Goal: Task Accomplishment & Management: Manage account settings

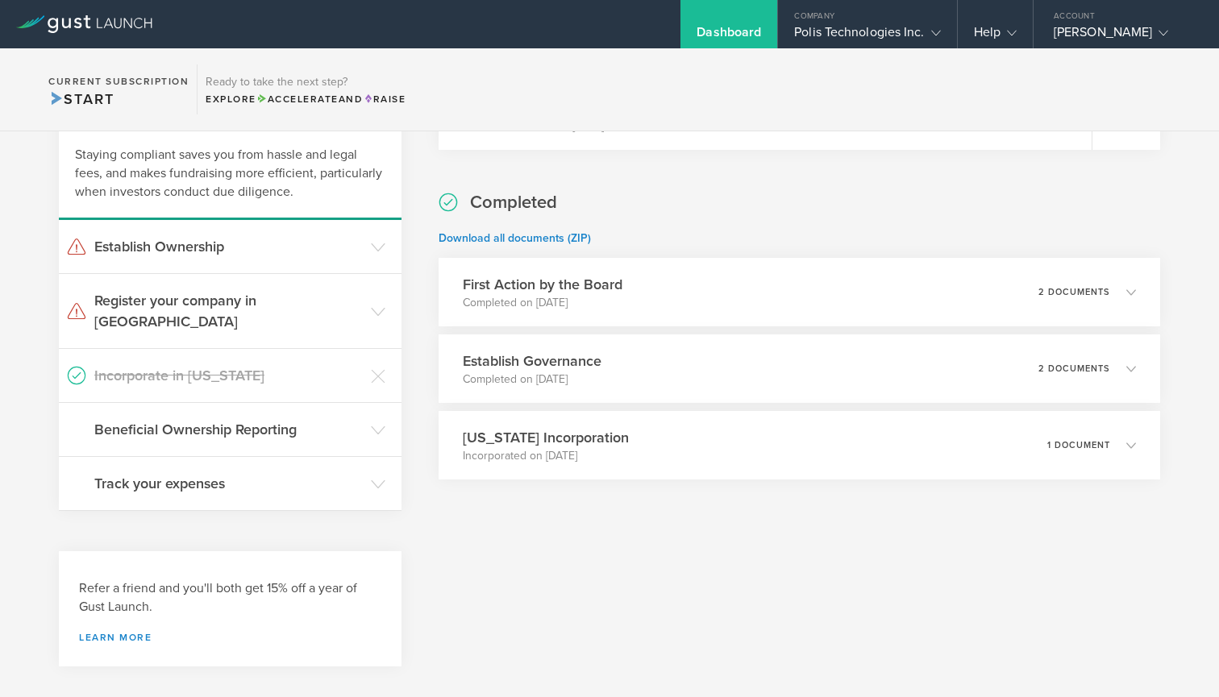
scroll to position [109, 0]
click at [375, 480] on header "Track your expenses" at bounding box center [230, 485] width 343 height 53
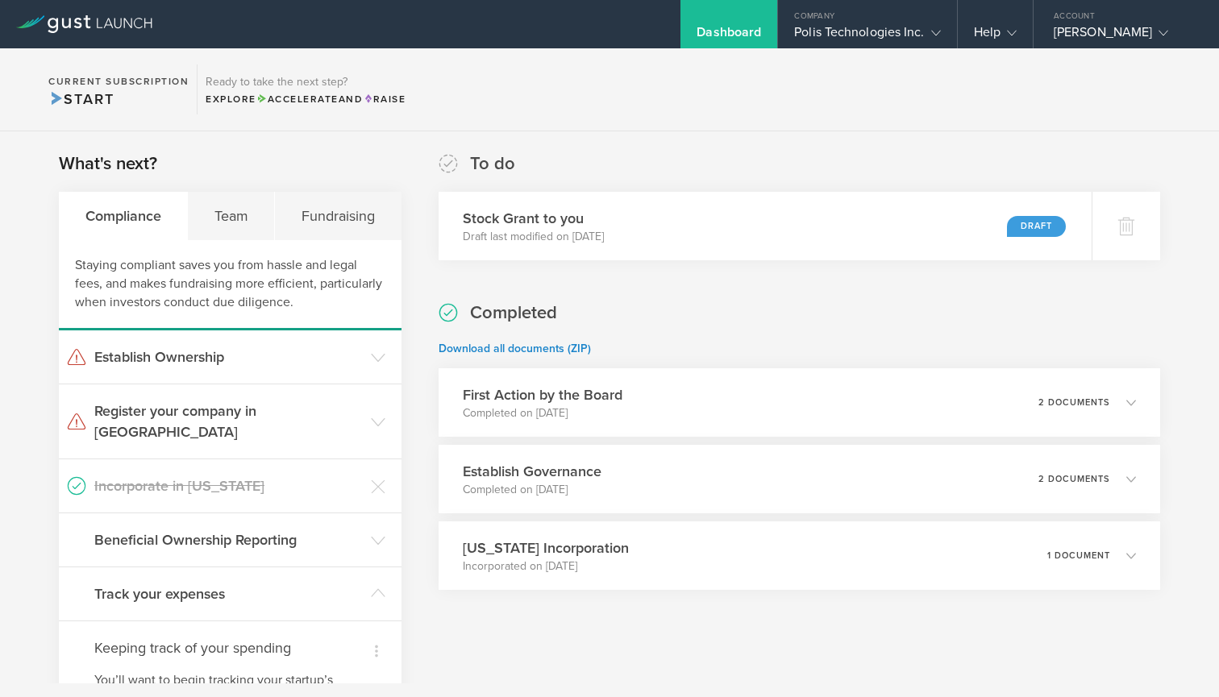
scroll to position [0, 0]
click at [932, 32] on icon at bounding box center [936, 33] width 10 height 10
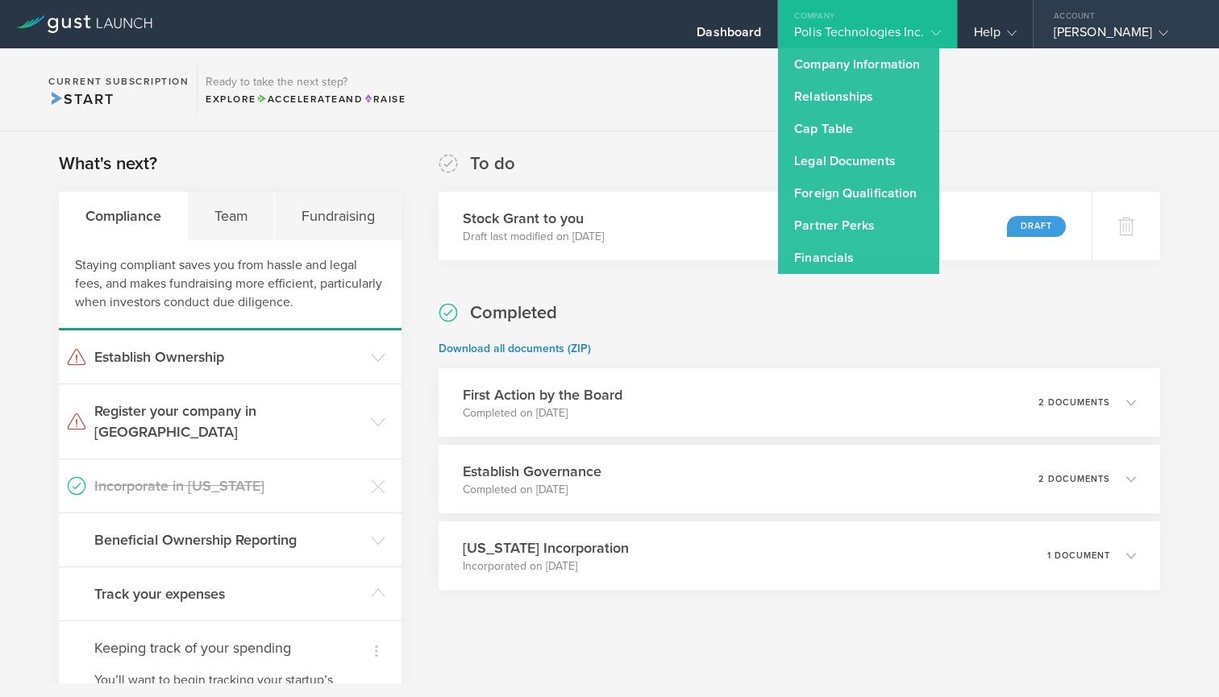
click at [1152, 32] on gust-icon at bounding box center [1160, 32] width 16 height 16
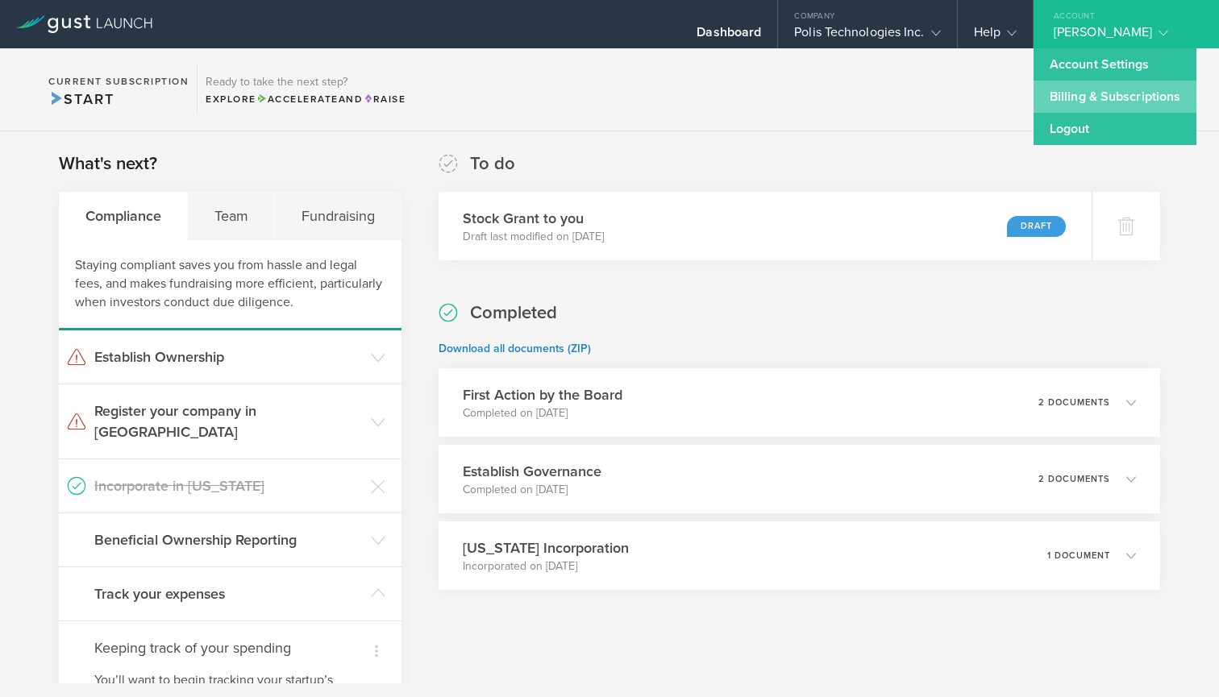
click at [1091, 98] on link "Billing & Subscriptions" at bounding box center [1114, 97] width 163 height 32
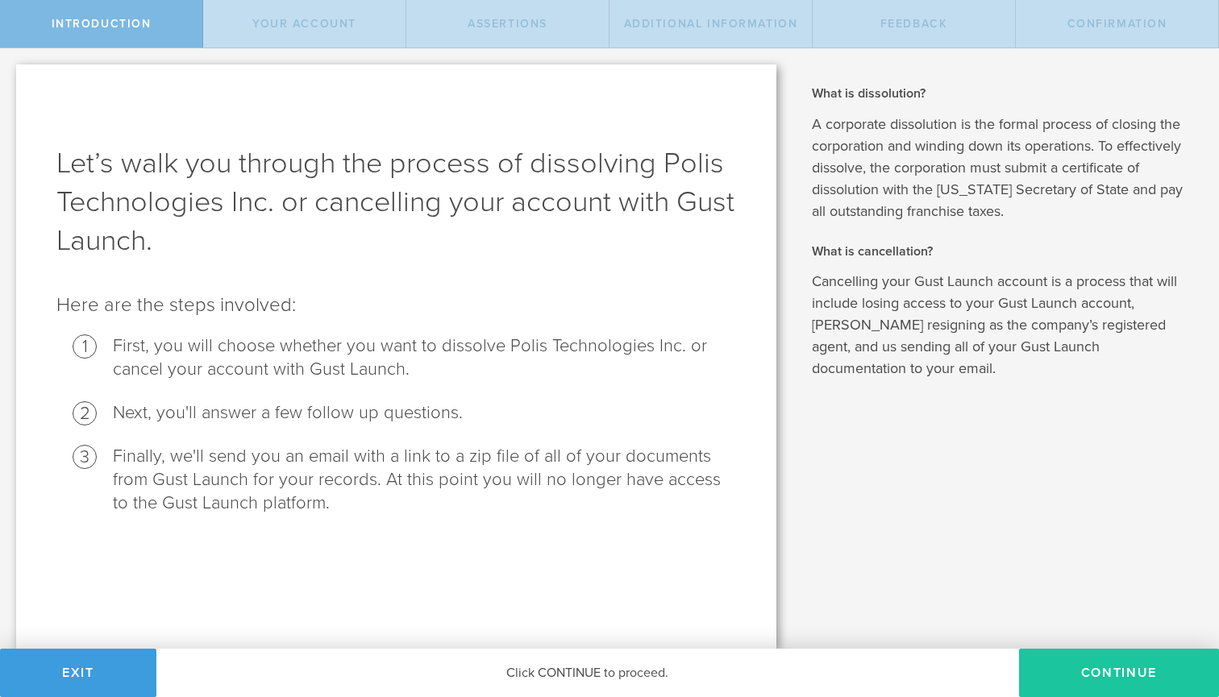
click at [1097, 680] on button "Continue" at bounding box center [1119, 673] width 200 height 48
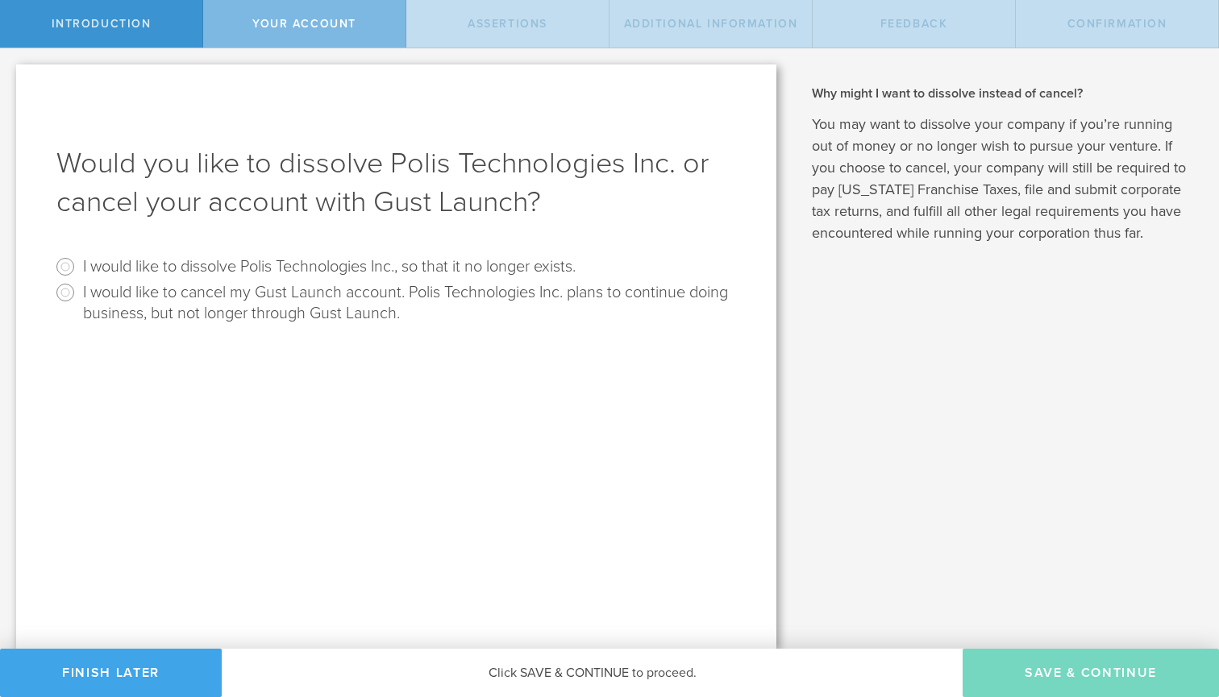
click at [140, 681] on button "Finish Later" at bounding box center [111, 673] width 222 height 48
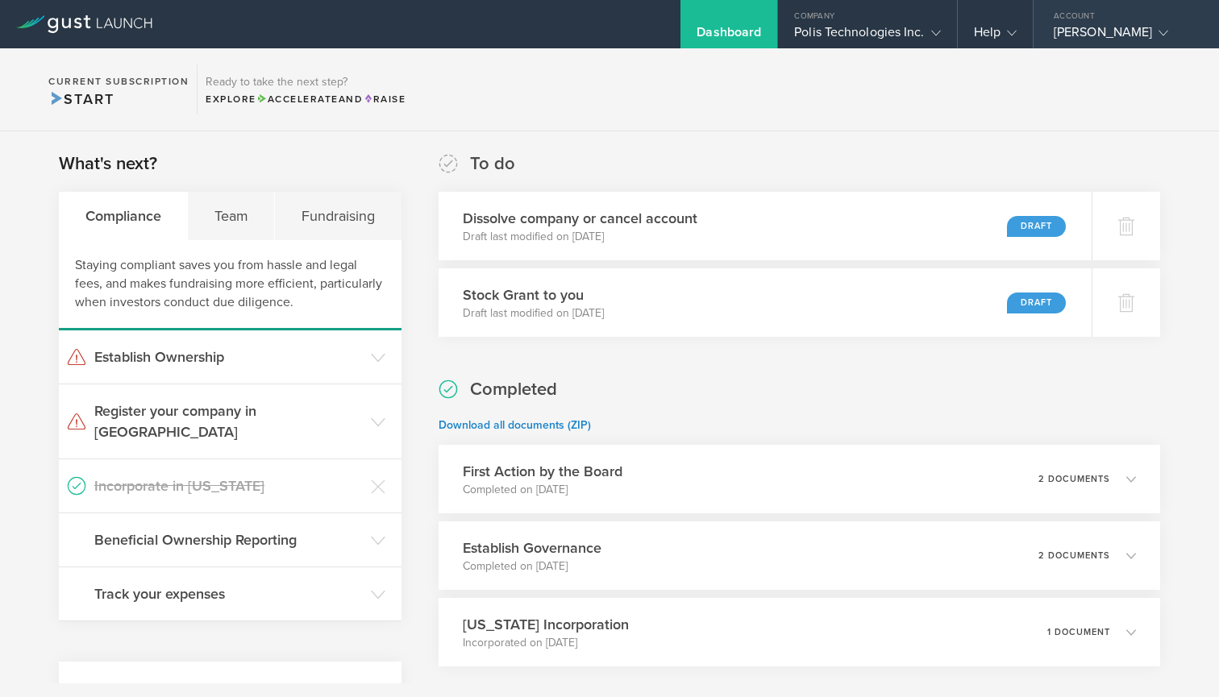
click at [1134, 26] on div "[PERSON_NAME]" at bounding box center [1121, 36] width 137 height 24
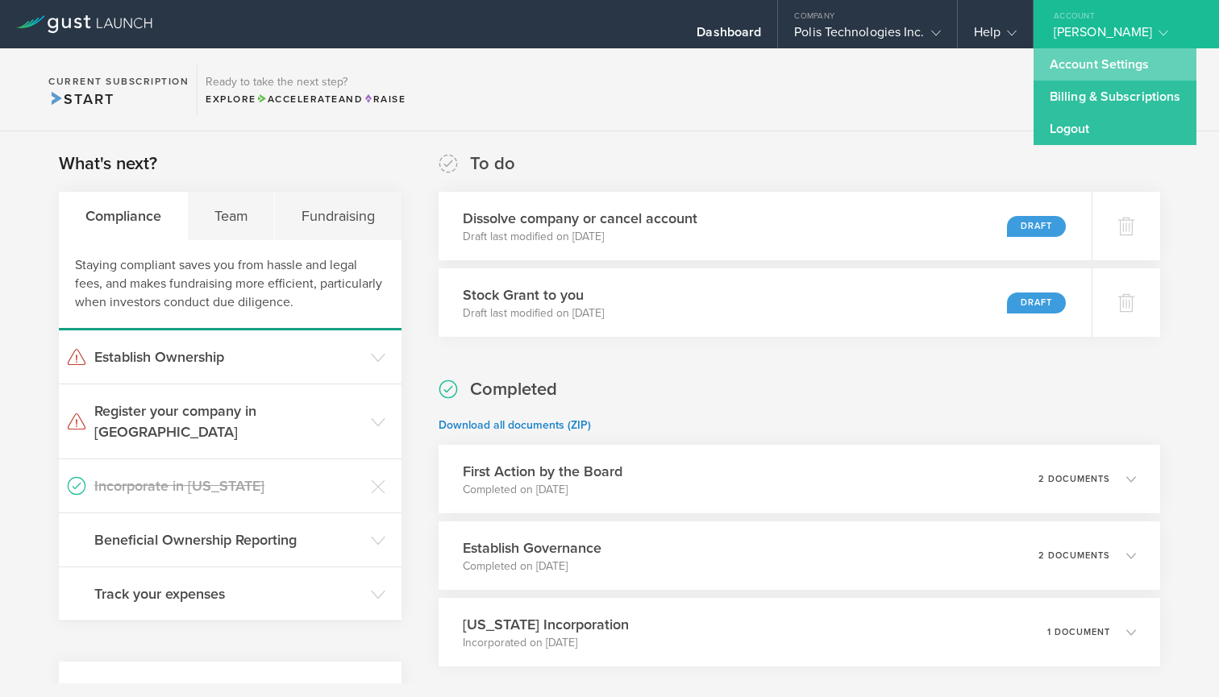
click at [1107, 71] on link "Account Settings" at bounding box center [1114, 64] width 163 height 32
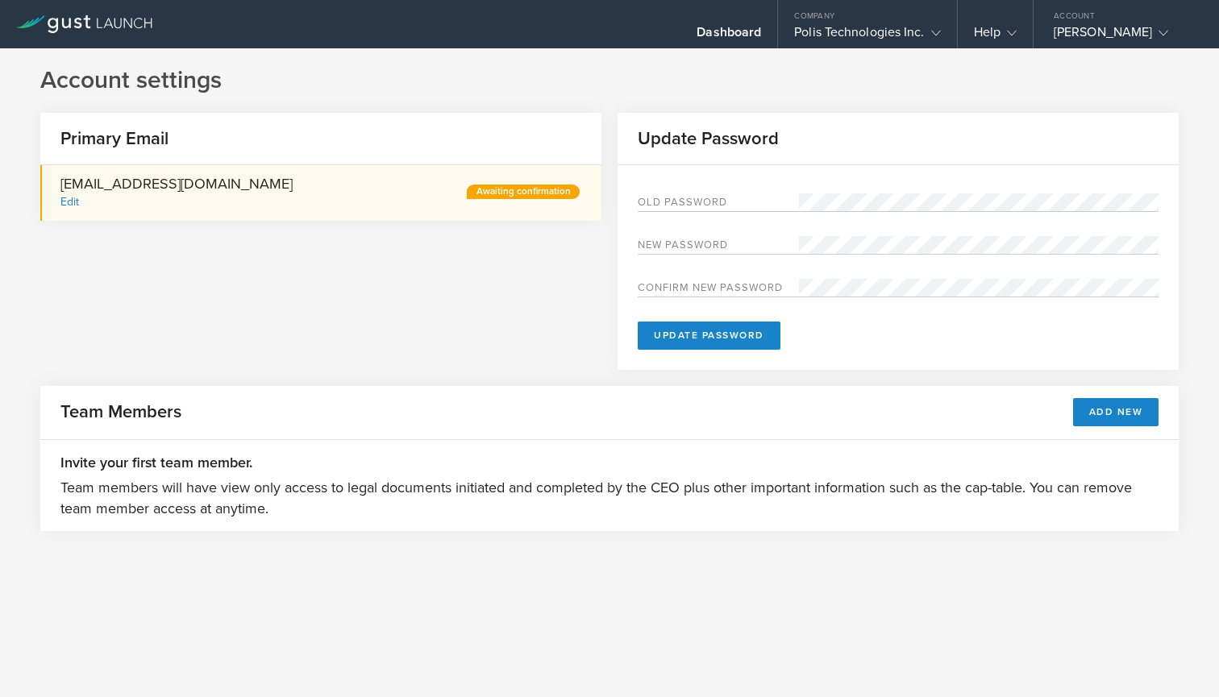
click at [837, 277] on form "Old Password New password Confirm new password Update Password" at bounding box center [898, 271] width 521 height 156
click at [708, 335] on button "Update Password" at bounding box center [709, 336] width 143 height 28
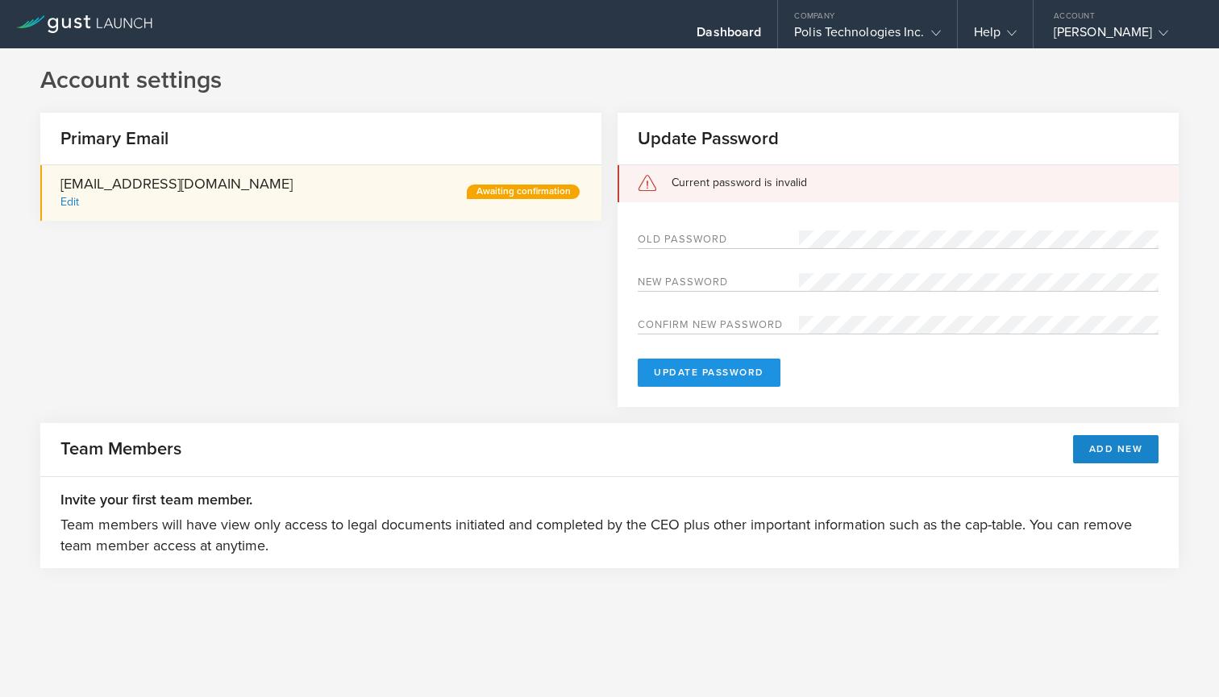
click at [715, 376] on button "Update Password" at bounding box center [709, 373] width 143 height 28
click at [708, 372] on button "Update Password" at bounding box center [709, 373] width 143 height 28
click at [744, 364] on button "Update Password" at bounding box center [709, 373] width 143 height 28
click at [746, 372] on button "Update Password" at bounding box center [709, 373] width 143 height 28
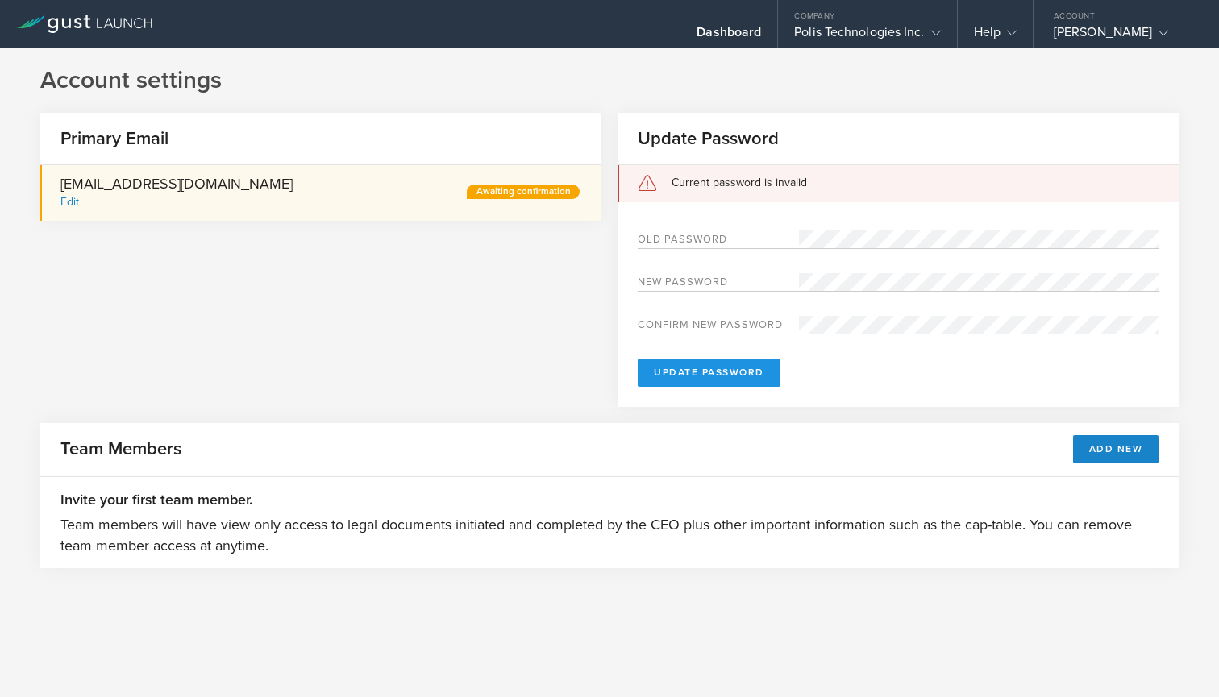
click at [737, 366] on button "Update Password" at bounding box center [709, 373] width 143 height 28
click at [463, 221] on div "manda@polisus.com Edit Awaiting confirmation" at bounding box center [320, 193] width 561 height 56
click at [248, 182] on div "manda@polisus.com Edit Awaiting confirmation" at bounding box center [320, 193] width 561 height 56
click at [76, 200] on div "Edit" at bounding box center [69, 202] width 19 height 14
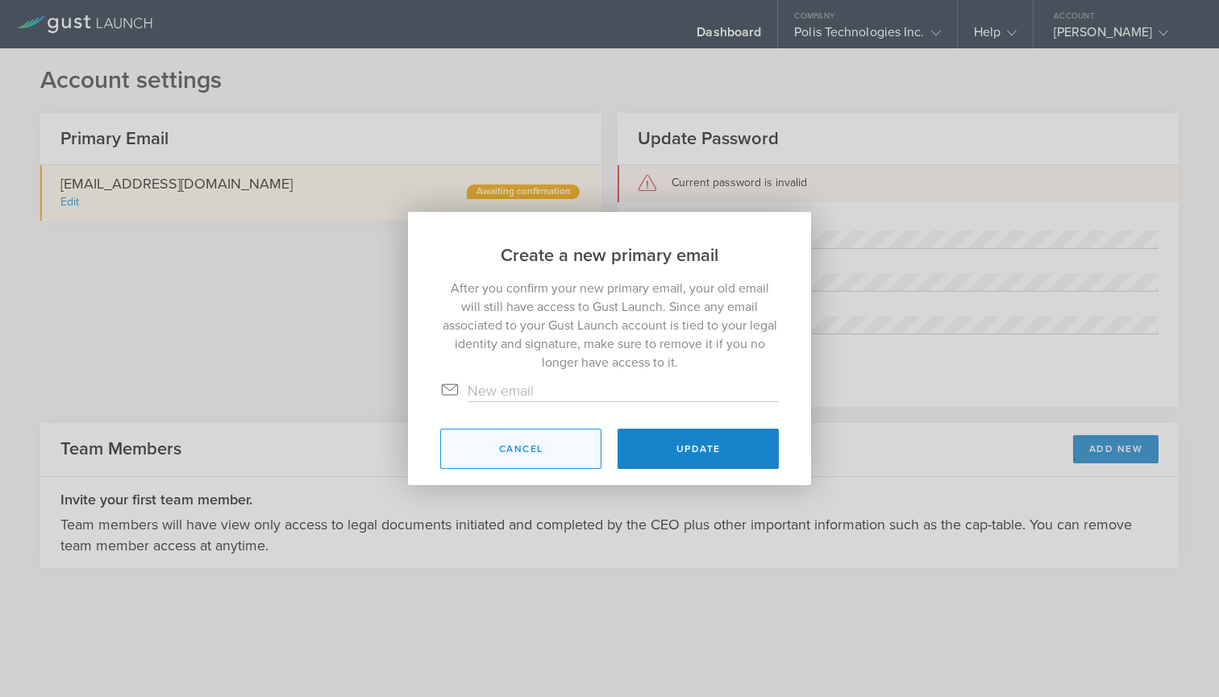
click at [518, 449] on button "Cancel" at bounding box center [520, 449] width 161 height 40
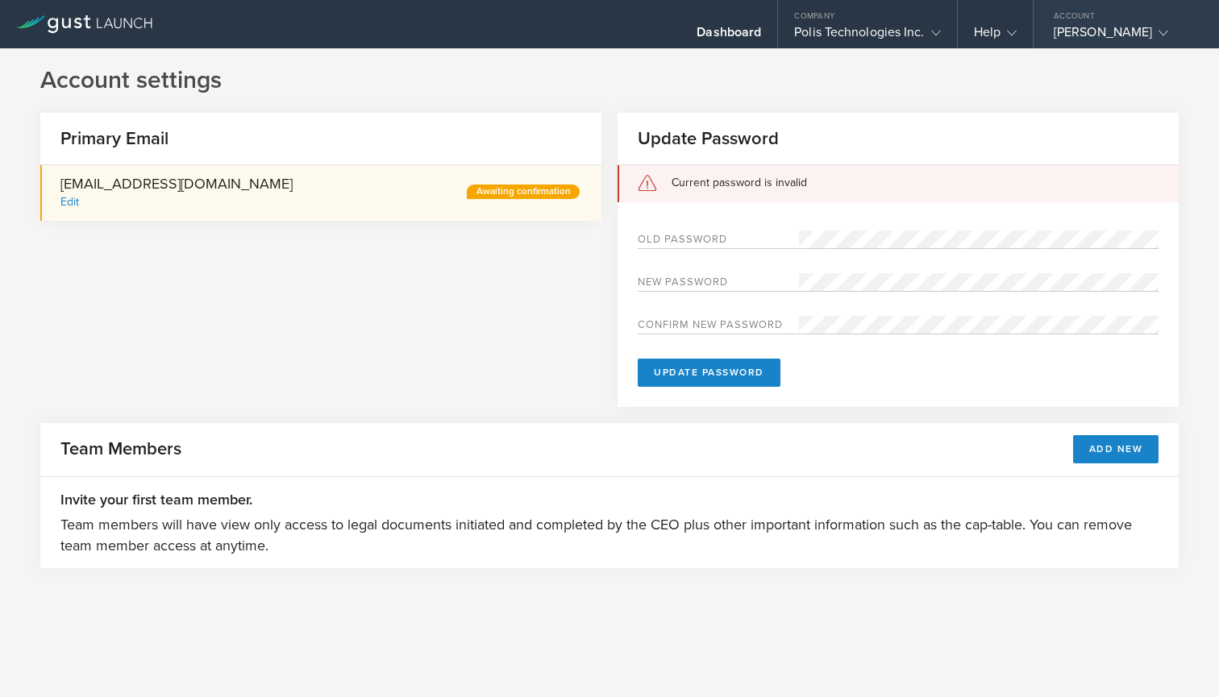
click at [1099, 35] on div "[PERSON_NAME]" at bounding box center [1121, 36] width 137 height 24
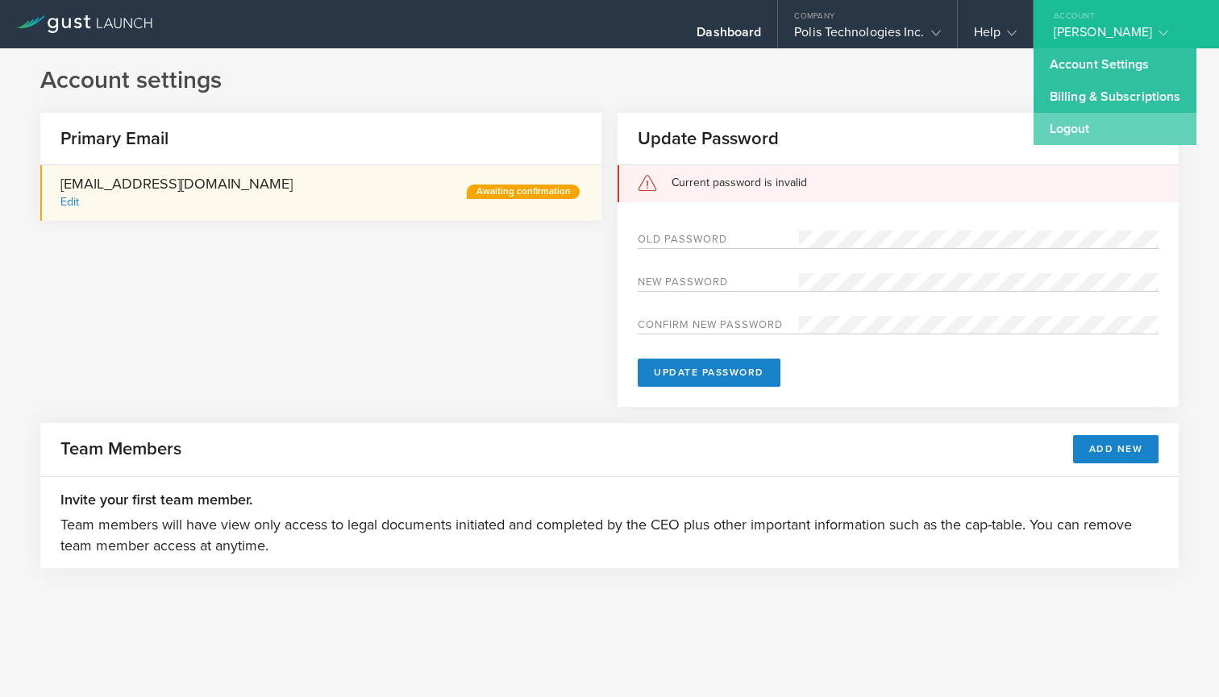
click at [1074, 127] on link "Logout" at bounding box center [1114, 129] width 163 height 32
